Goal: Task Accomplishment & Management: Use online tool/utility

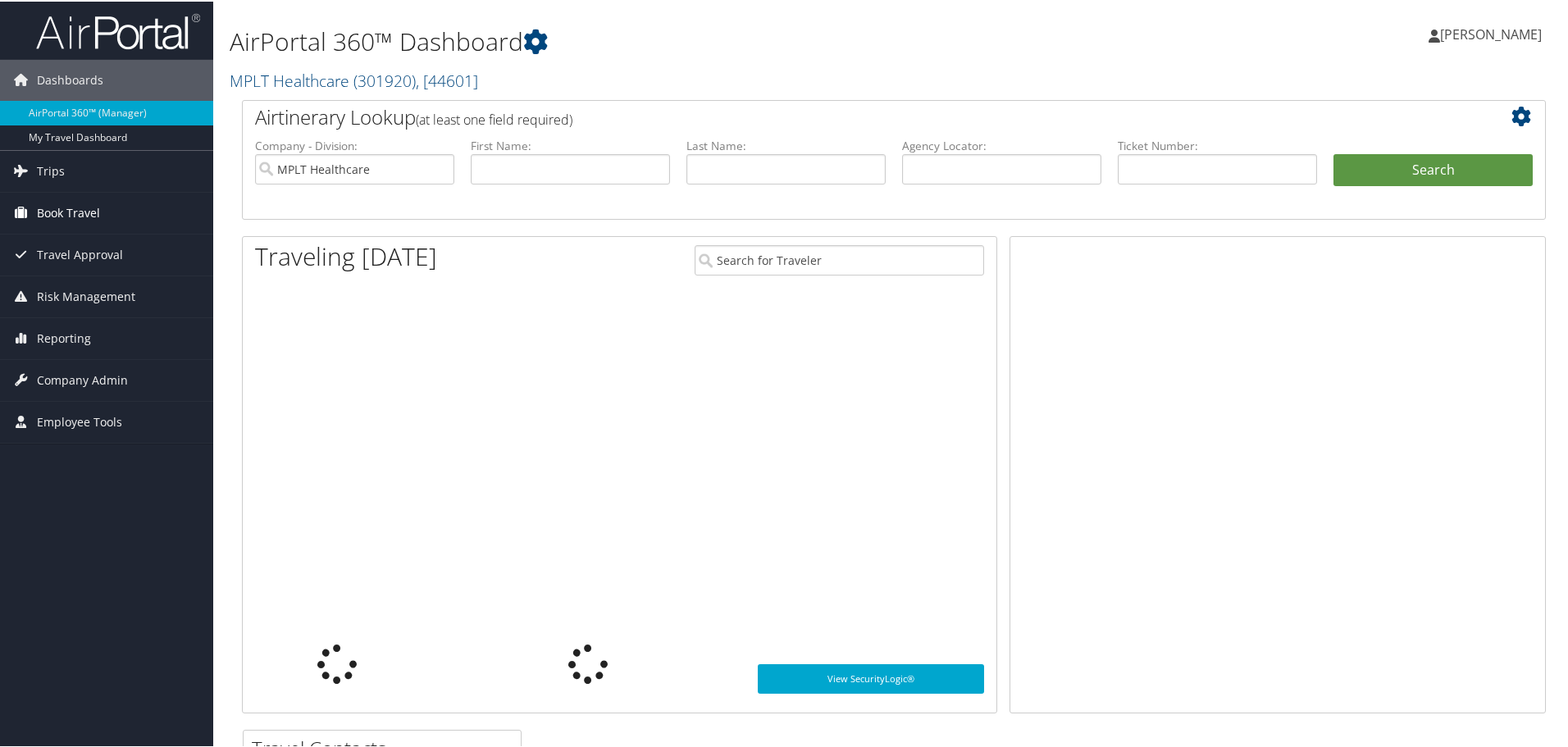
click at [73, 210] on span "Book Travel" at bounding box center [68, 212] width 63 height 41
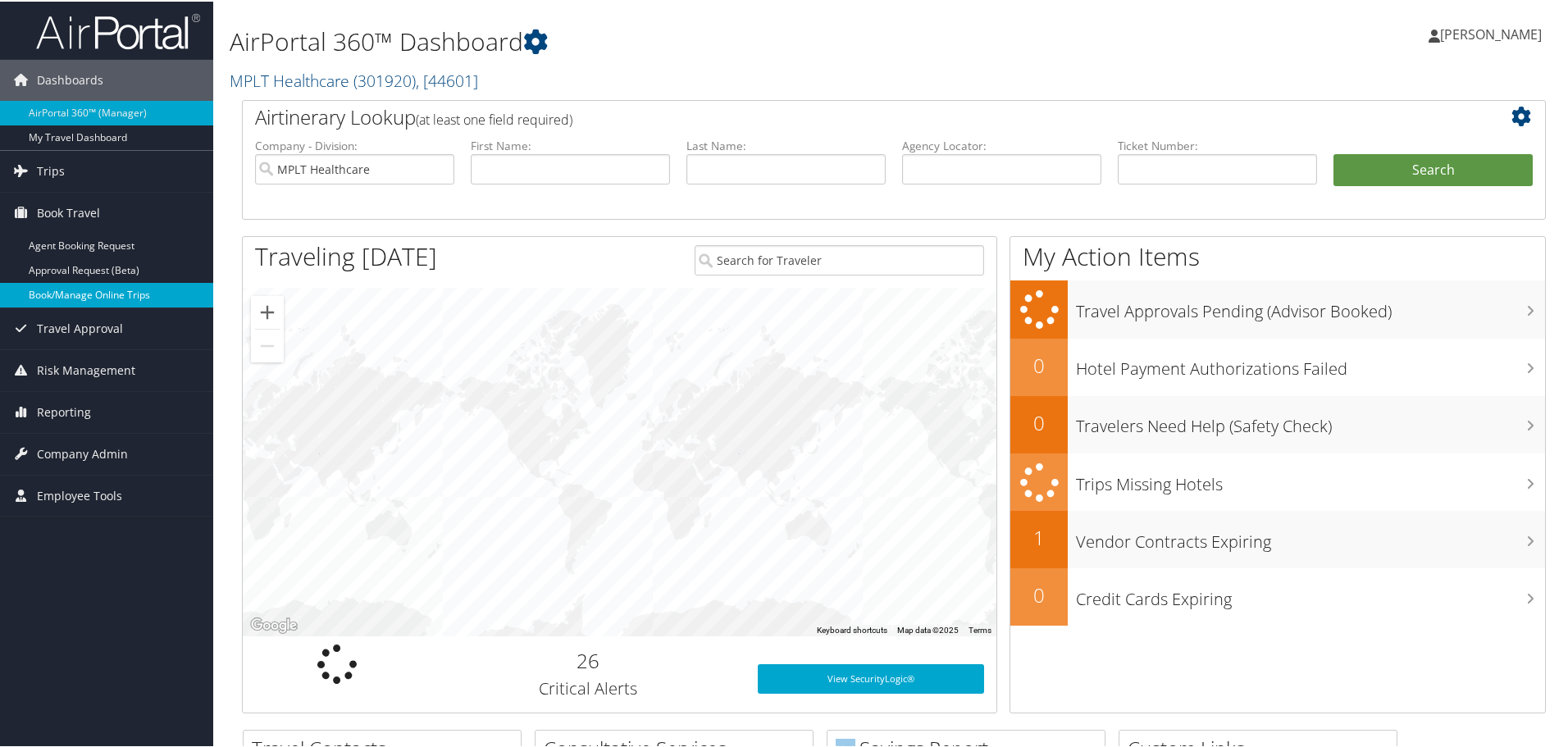
click at [99, 299] on link "Book/Manage Online Trips" at bounding box center [107, 294] width 213 height 25
